Goal: Find specific page/section: Find specific page/section

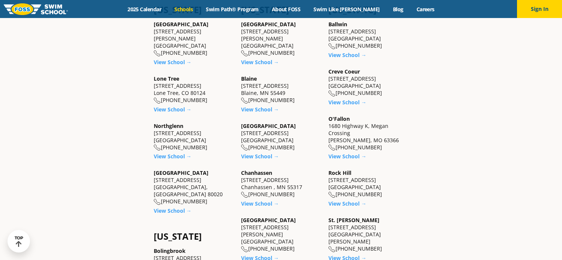
scroll to position [300, 0]
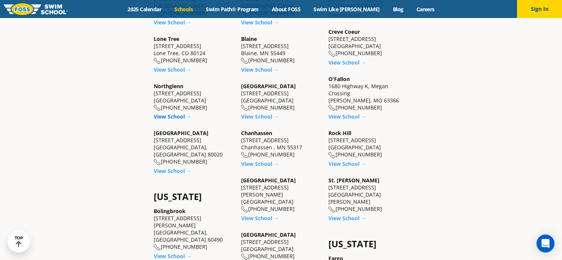
click at [180, 113] on link "View School →" at bounding box center [173, 116] width 38 height 7
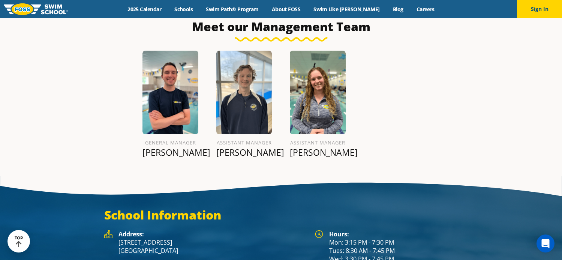
scroll to position [889, 0]
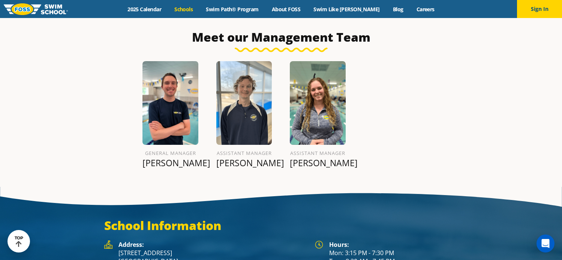
click at [199, 6] on link "Schools" at bounding box center [183, 9] width 31 height 7
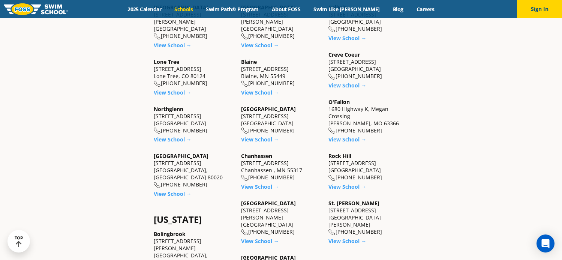
scroll to position [337, 0]
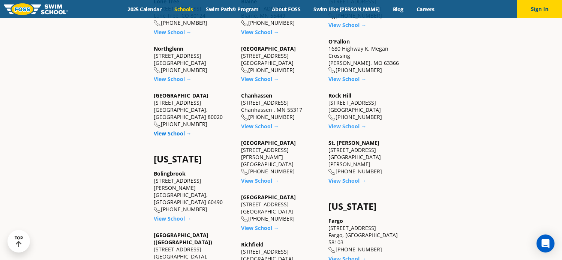
click at [178, 130] on link "View School →" at bounding box center [173, 133] width 38 height 7
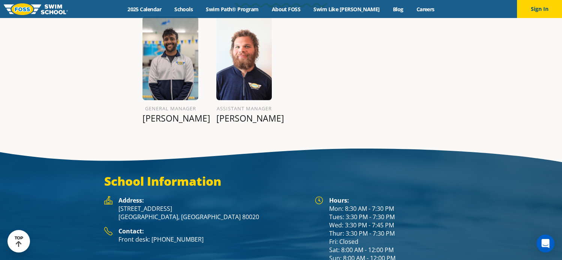
scroll to position [964, 0]
